Goal: Navigation & Orientation: Find specific page/section

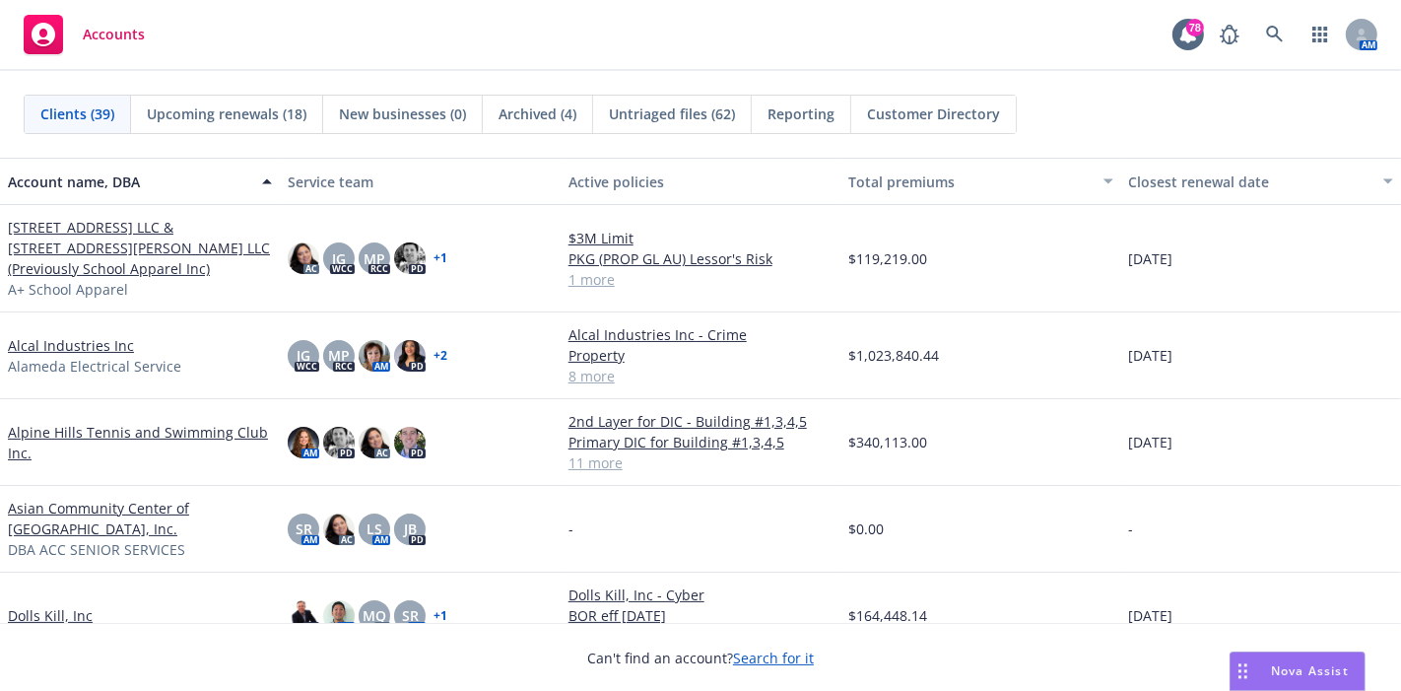
click at [677, 60] on div "Accounts 78 AM" at bounding box center [700, 35] width 1401 height 71
